Goal: Information Seeking & Learning: Learn about a topic

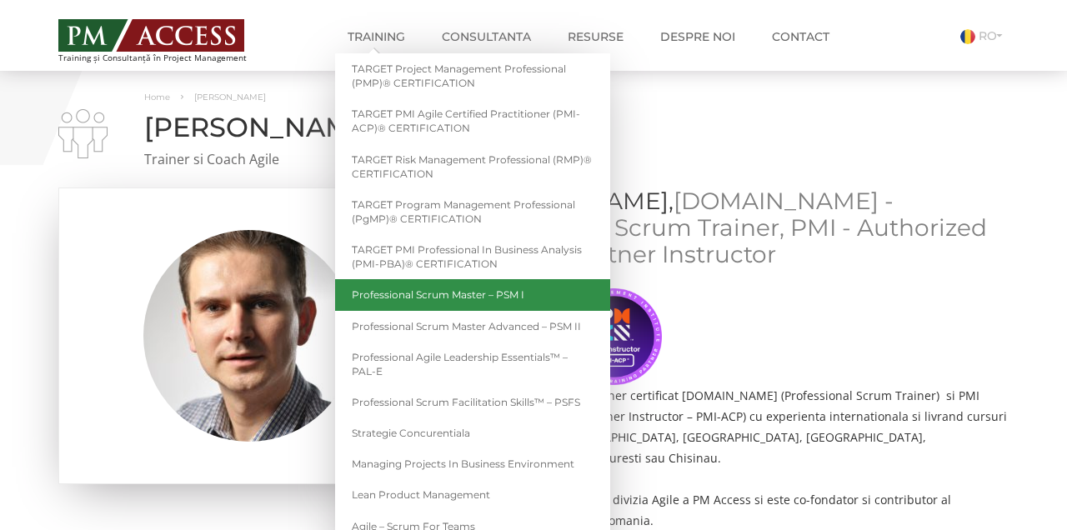
click at [408, 290] on link "Professional Scrum Master – PSM I" at bounding box center [472, 294] width 275 height 31
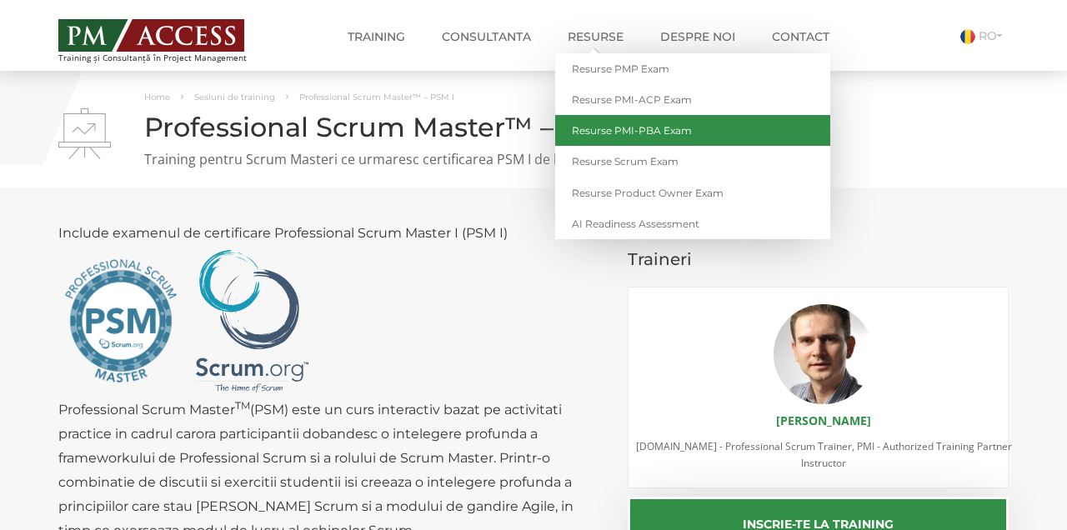
click at [618, 127] on link "Resurse PMI-PBA Exam" at bounding box center [692, 130] width 275 height 31
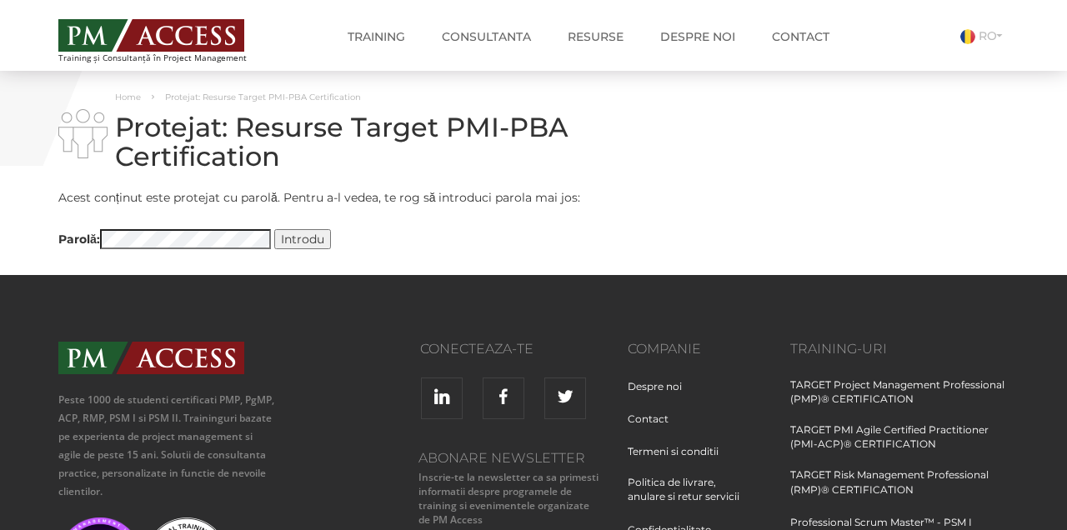
click at [306, 239] on input "Introdu" at bounding box center [302, 239] width 57 height 20
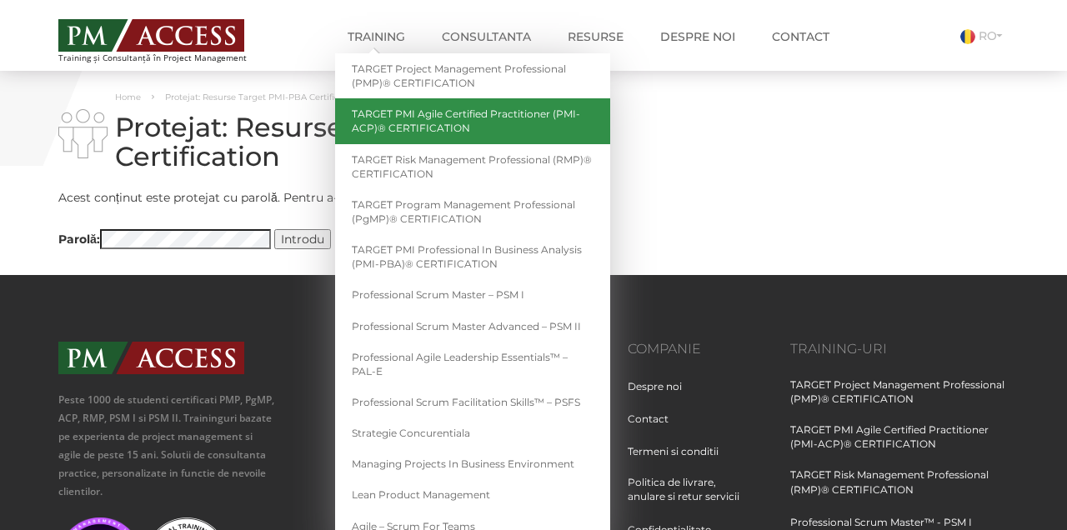
click at [440, 125] on link "TARGET PMI Agile Certified Practitioner (PMI-ACP)® CERTIFICATION" at bounding box center [472, 120] width 275 height 45
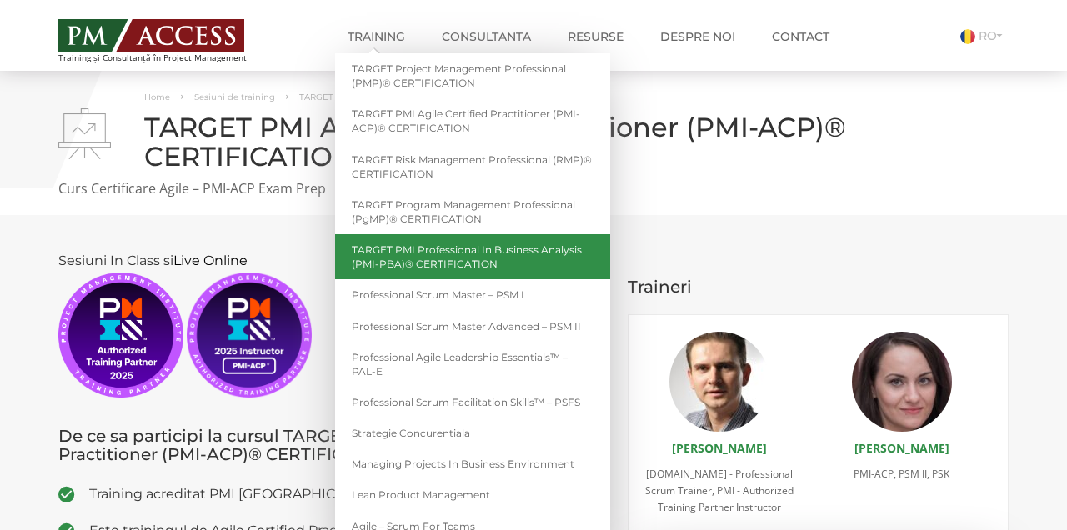
click at [394, 251] on link "TARGET PMI Professional in Business Analysis (PMI-PBA)® CERTIFICATION" at bounding box center [472, 256] width 275 height 45
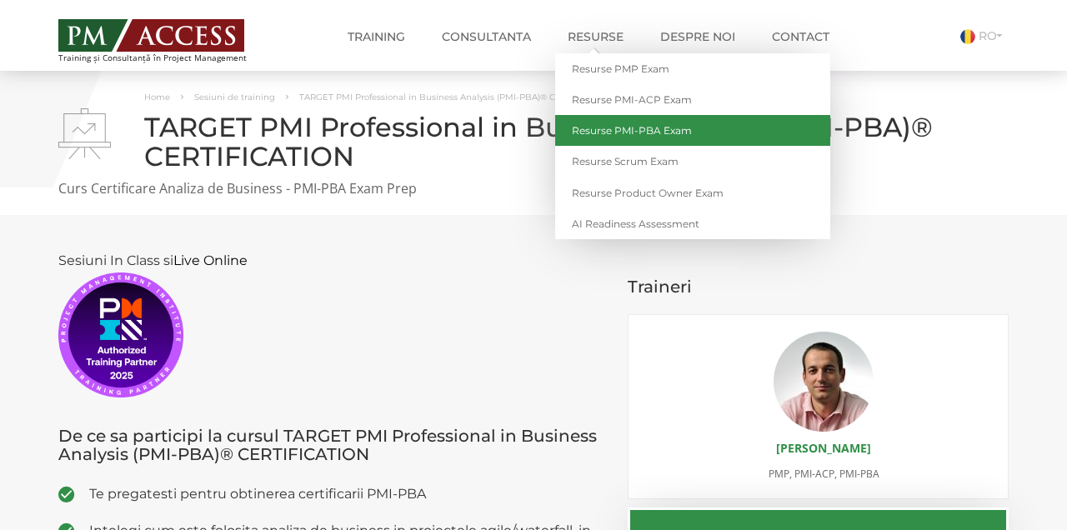
click at [615, 135] on link "Resurse PMI-PBA Exam" at bounding box center [692, 130] width 275 height 31
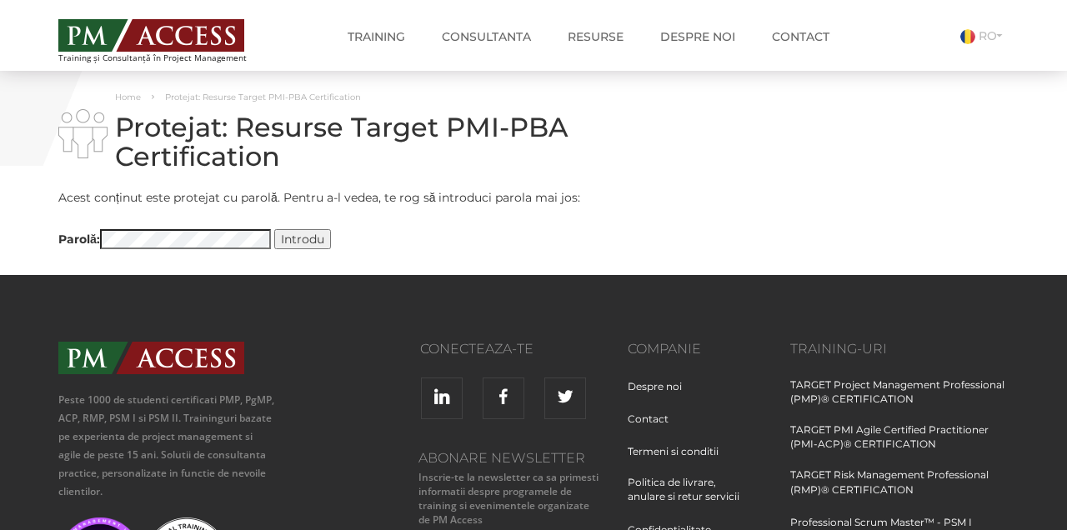
click at [303, 233] on input "Introdu" at bounding box center [302, 239] width 57 height 20
